Goal: Check status: Check status

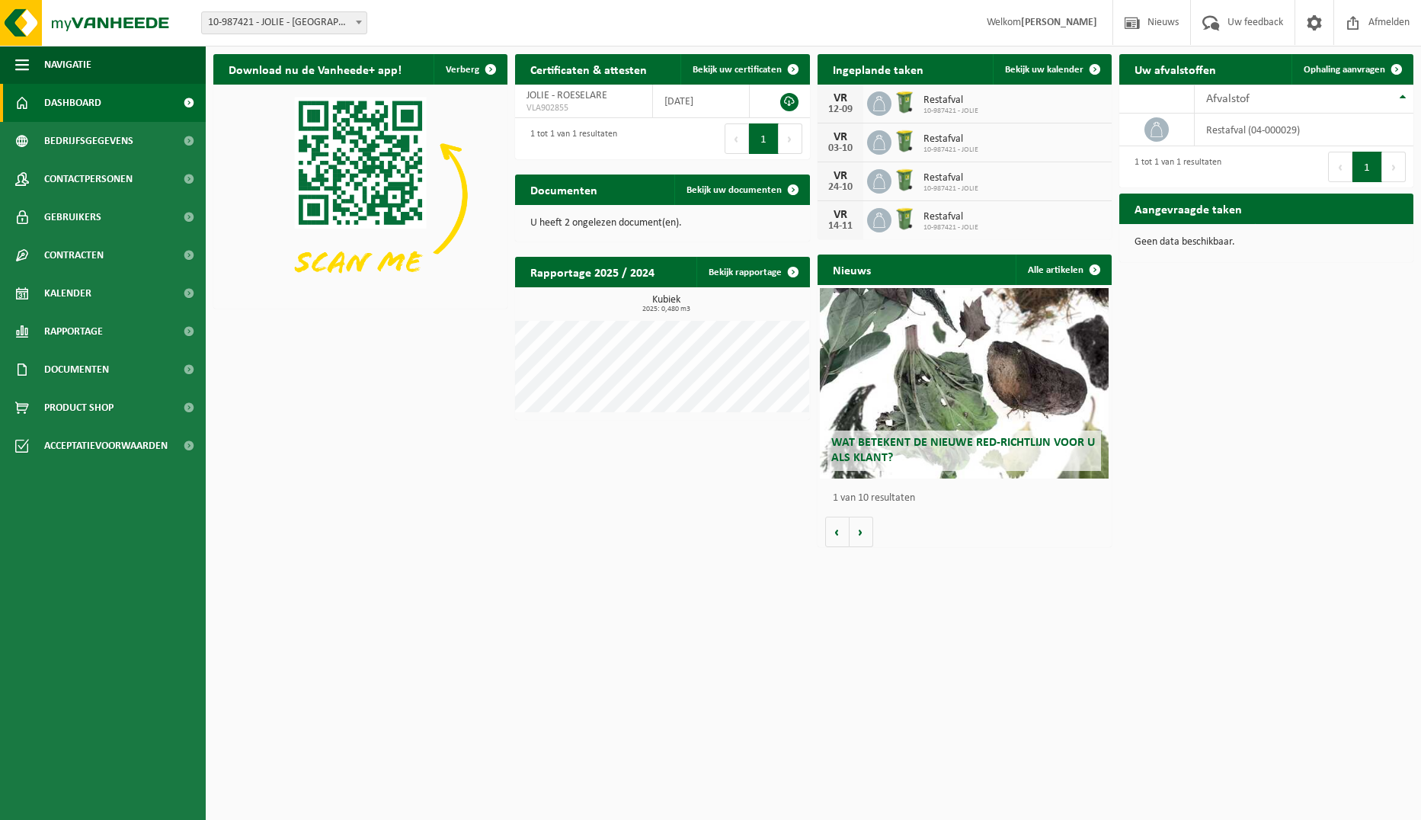
click at [621, 223] on p "U heeft 2 ongelezen document(en)." at bounding box center [662, 223] width 264 height 11
click at [726, 182] on link "Bekijk uw documenten" at bounding box center [742, 190] width 134 height 30
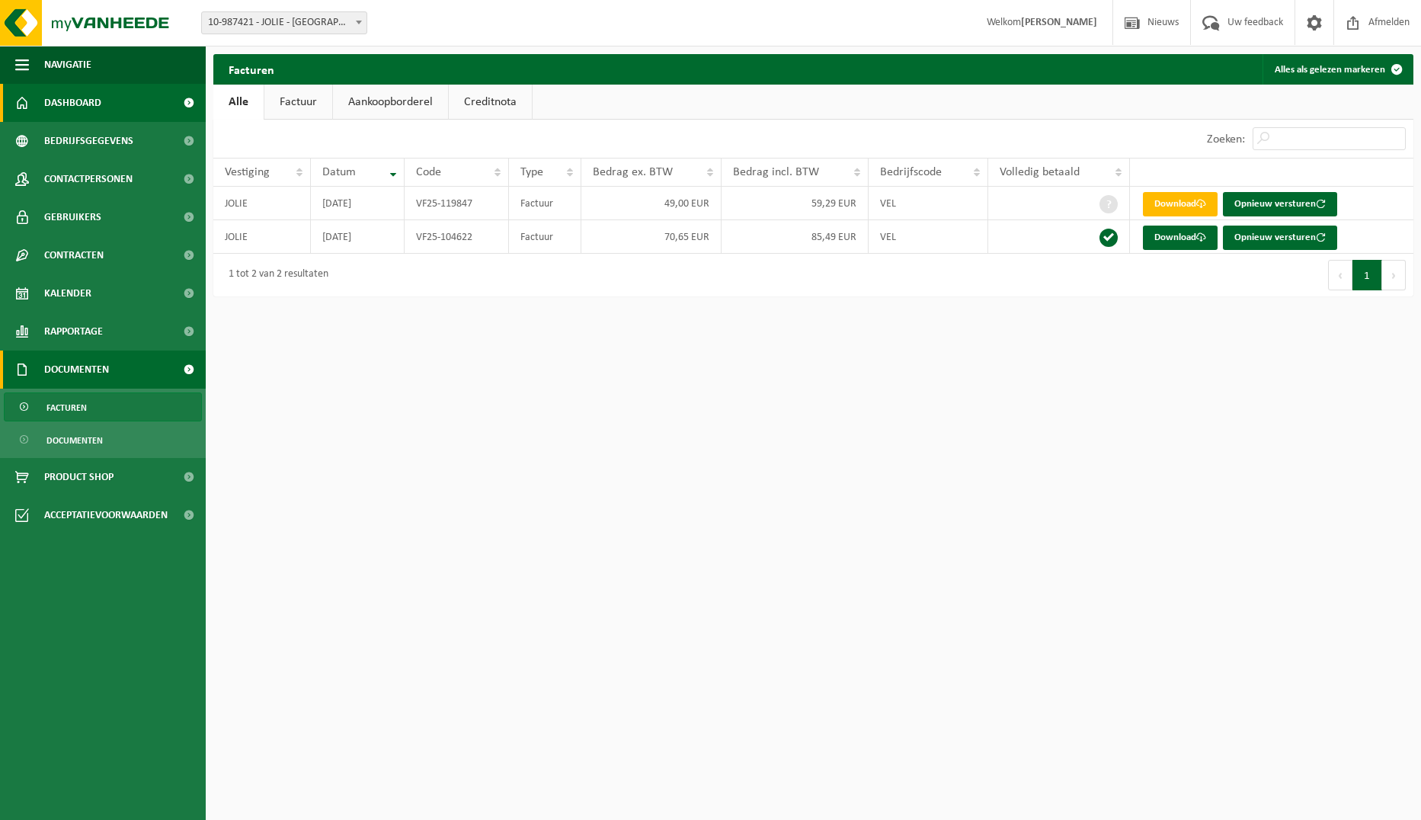
click at [73, 101] on span "Dashboard" at bounding box center [72, 103] width 57 height 38
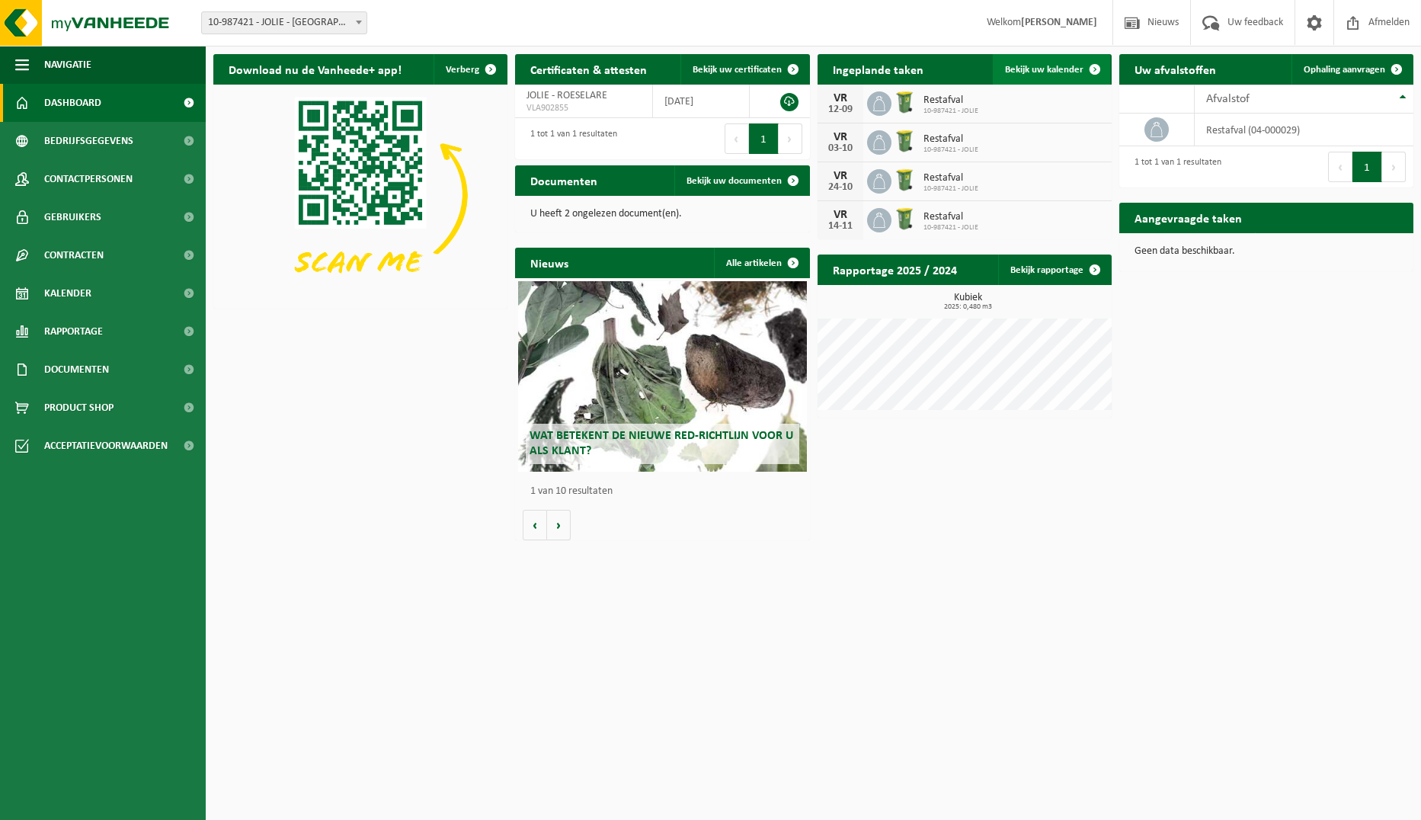
click at [1031, 70] on span "Bekijk uw kalender" at bounding box center [1044, 70] width 79 height 10
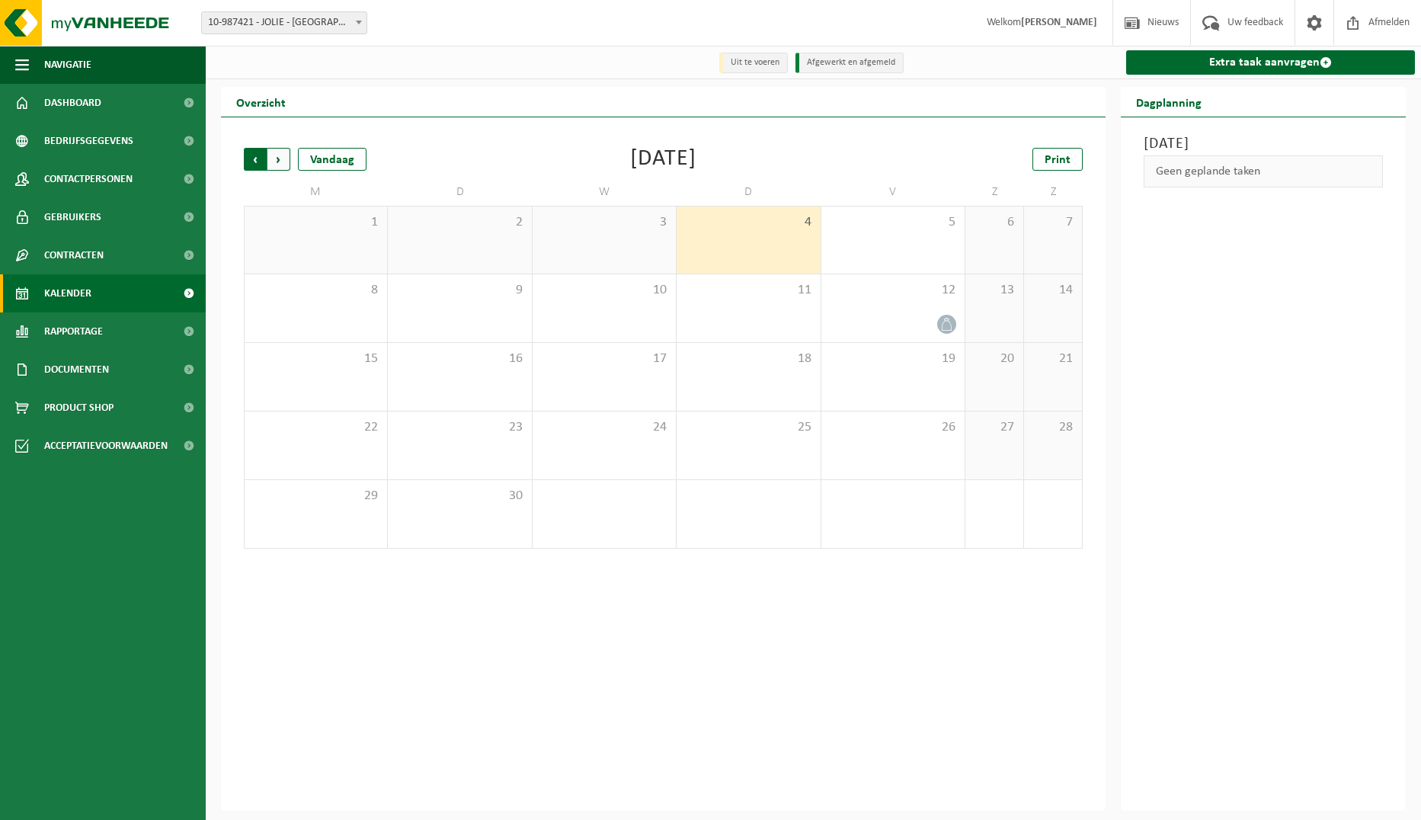
click at [281, 165] on span "Volgende" at bounding box center [279, 159] width 23 height 23
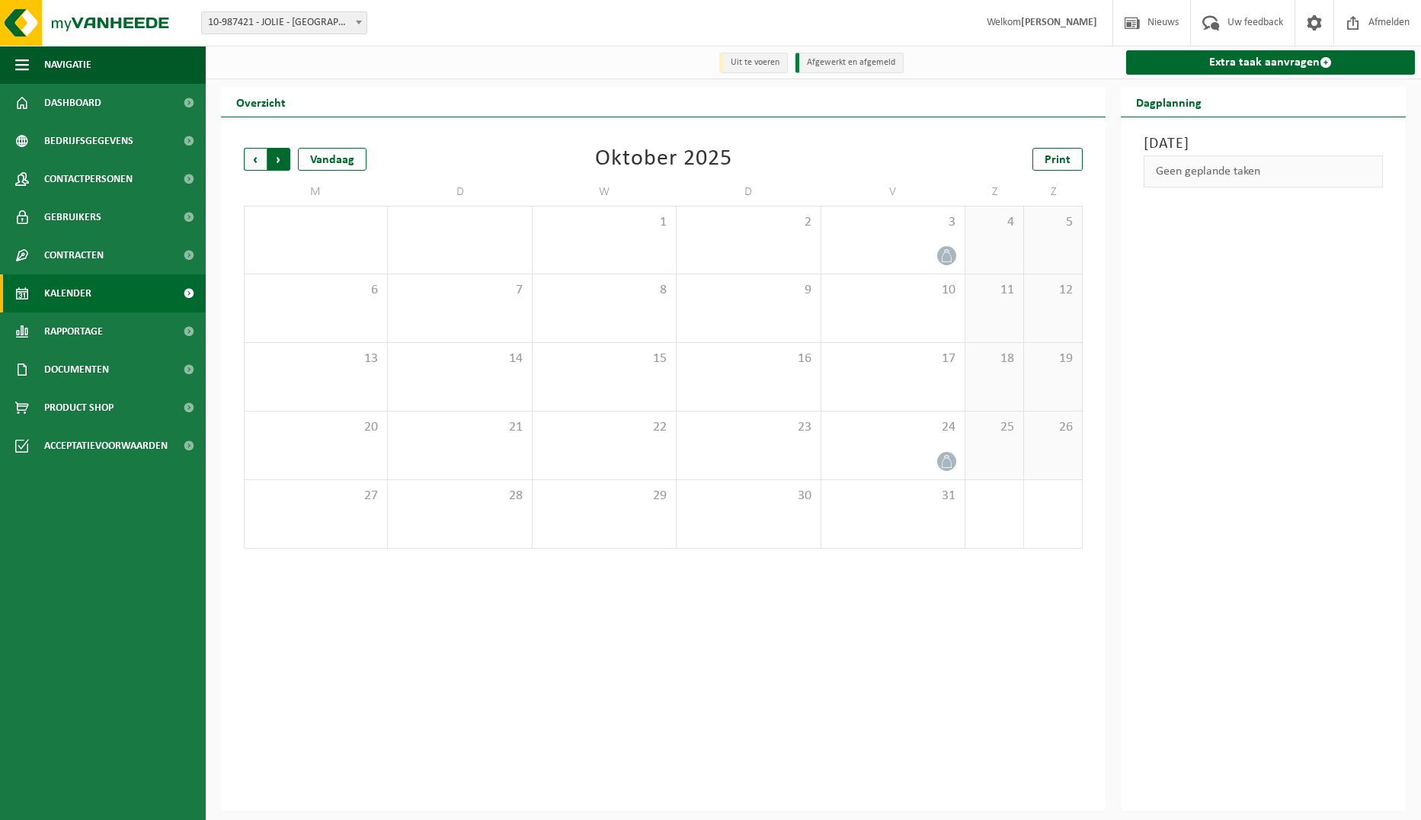
click at [260, 159] on span "Vorige" at bounding box center [255, 159] width 23 height 23
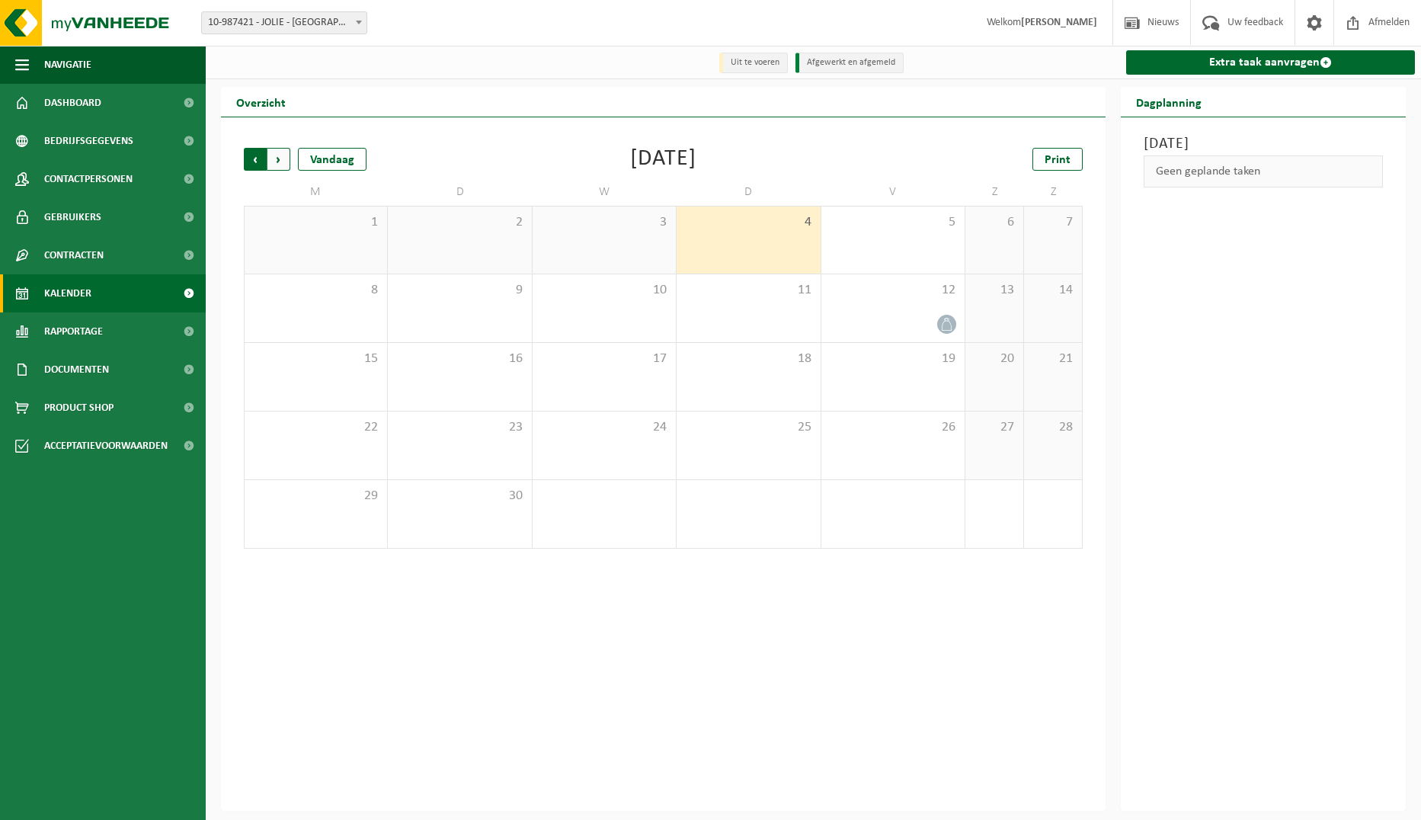
click at [288, 158] on span "Volgende" at bounding box center [279, 159] width 23 height 23
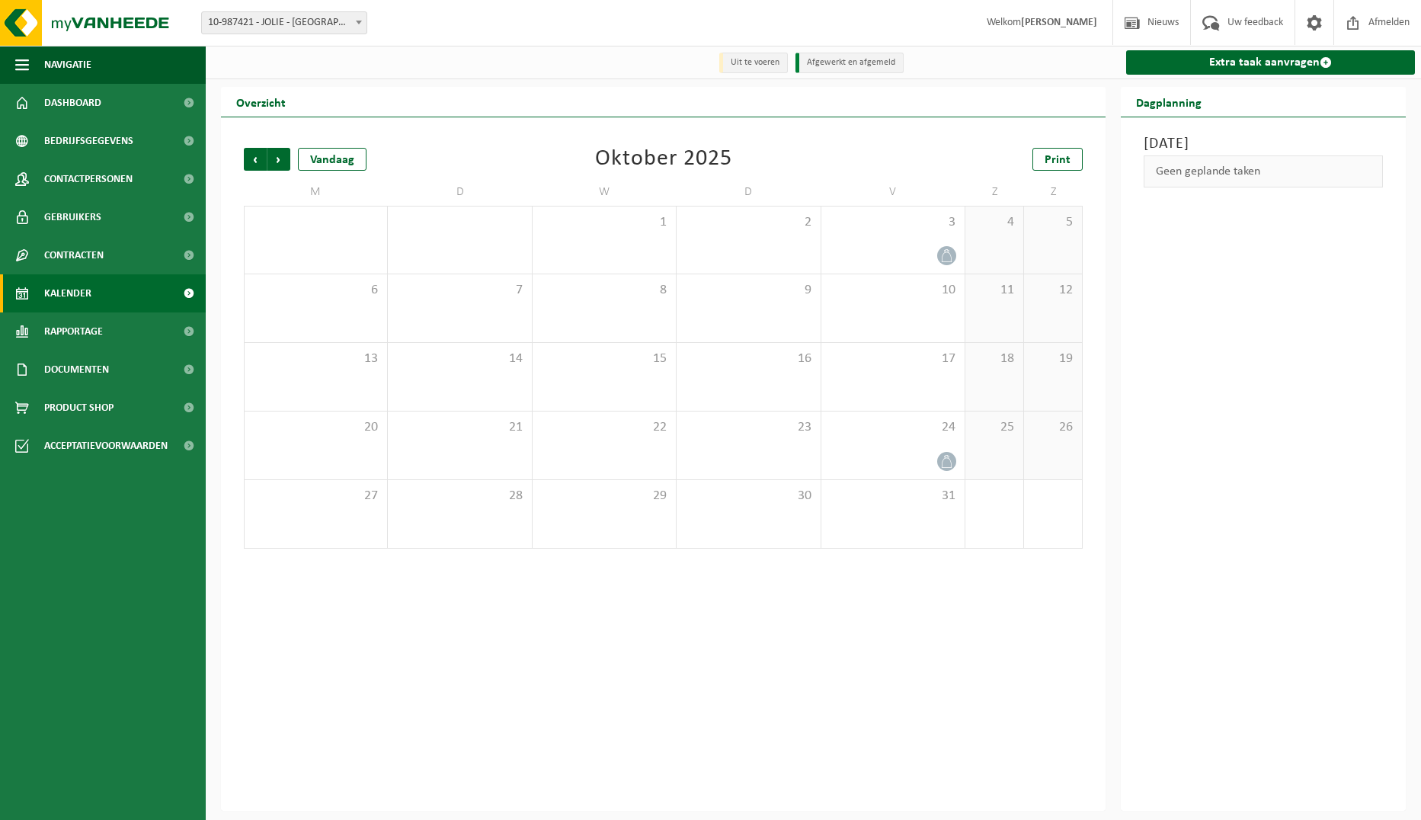
click at [288, 158] on span "Volgende" at bounding box center [279, 159] width 23 height 23
click at [261, 159] on span "Vorige" at bounding box center [255, 159] width 23 height 23
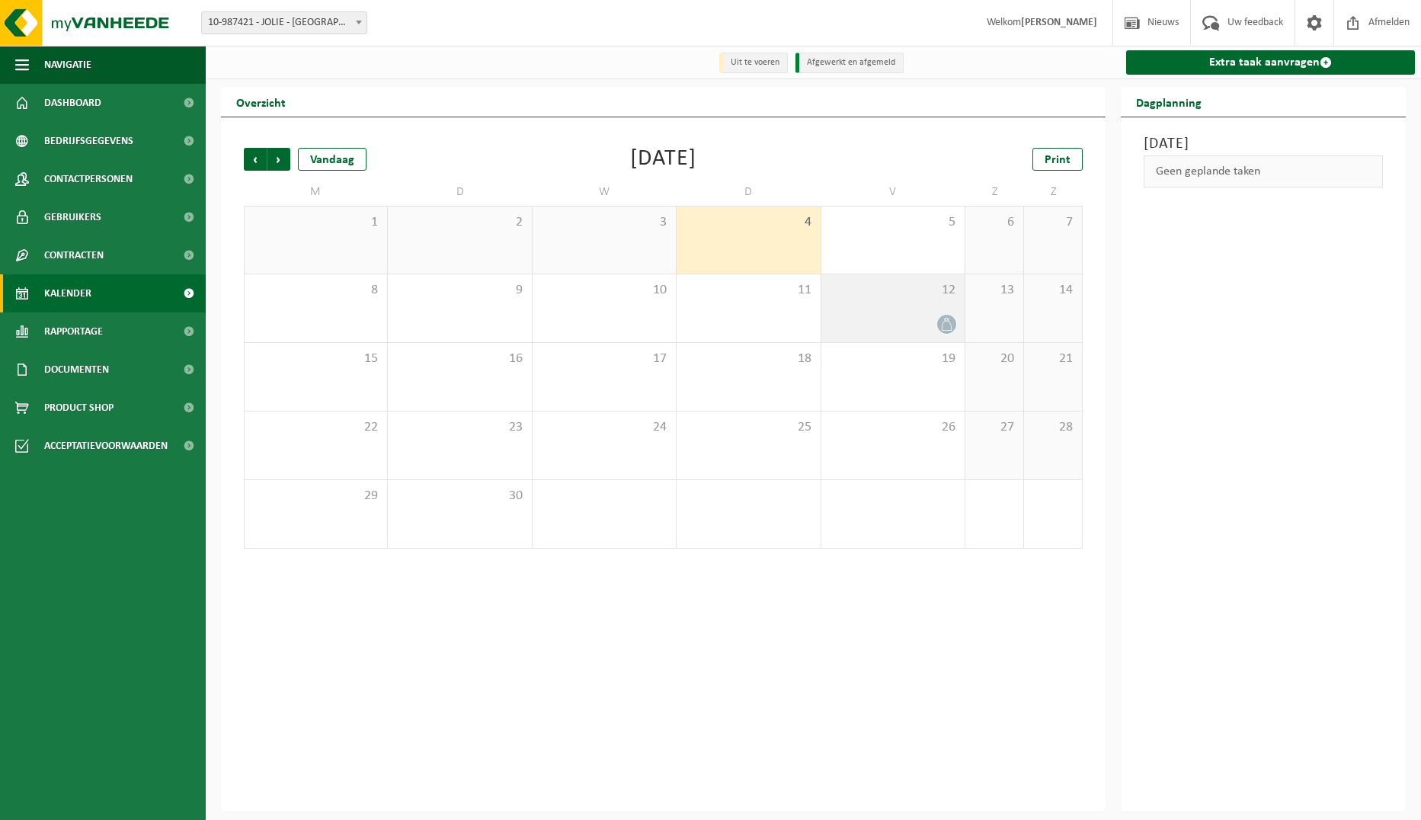
click at [913, 322] on div at bounding box center [893, 324] width 128 height 21
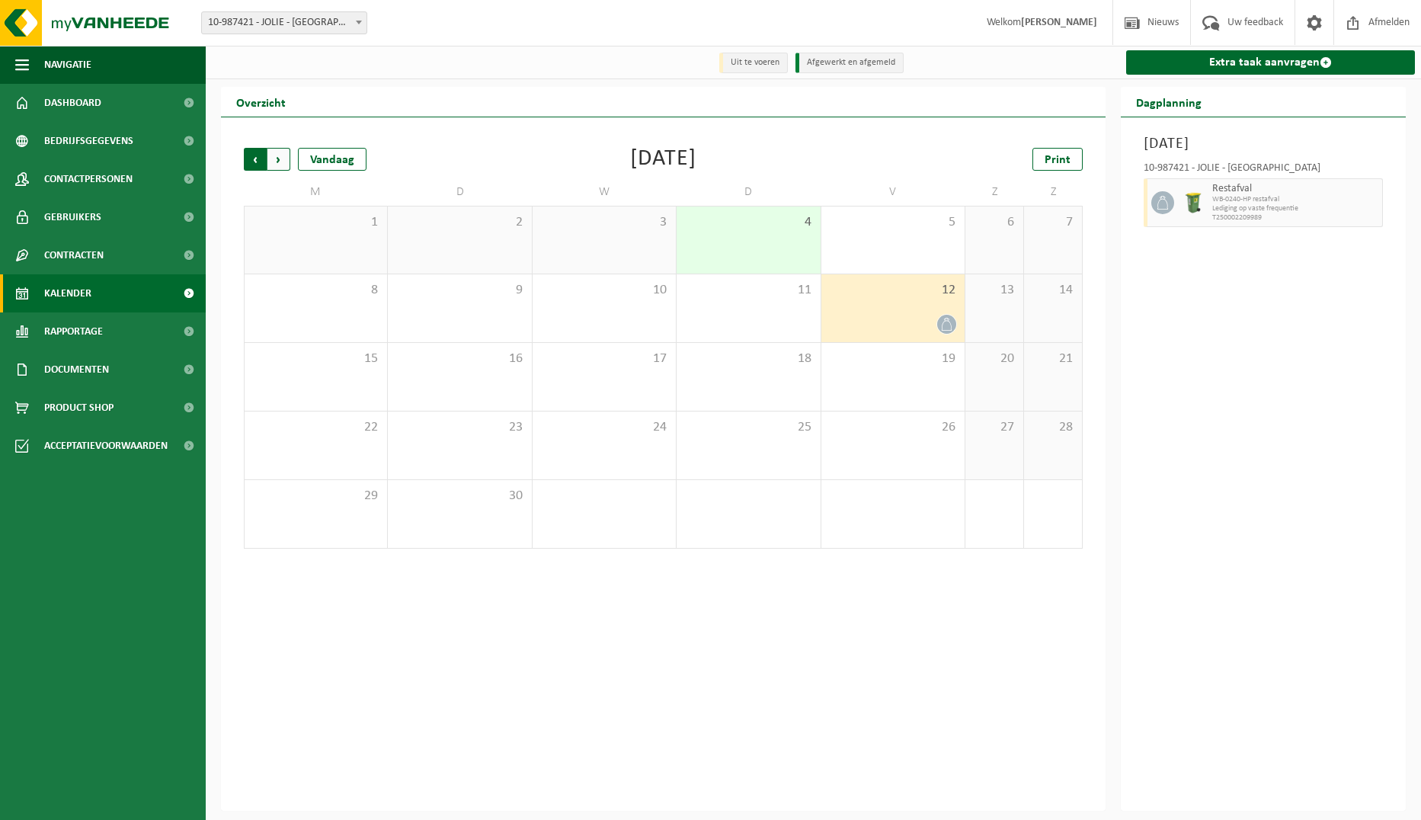
click at [277, 162] on span "Volgende" at bounding box center [279, 159] width 23 height 23
